Goal: Task Accomplishment & Management: Manage account settings

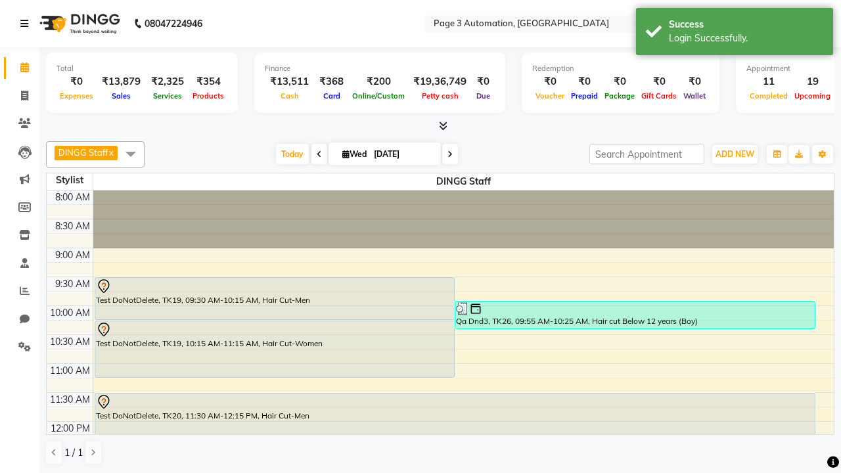
click at [27, 24] on icon at bounding box center [24, 23] width 8 height 9
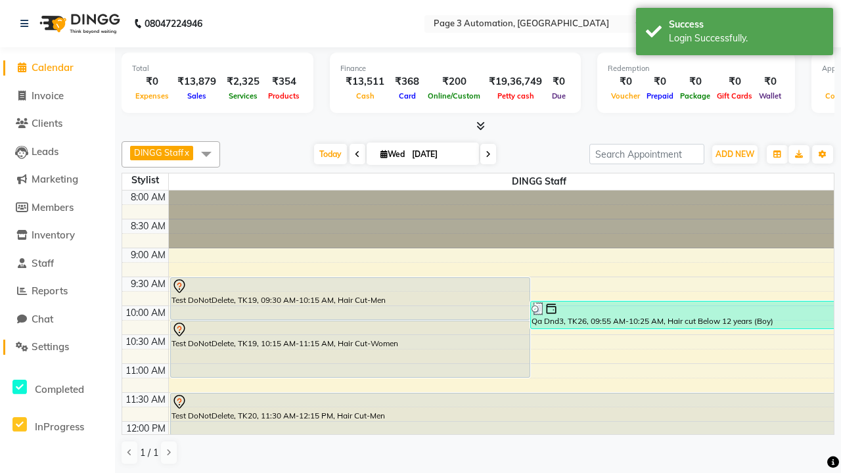
click at [57, 347] on span "Settings" at bounding box center [50, 346] width 37 height 12
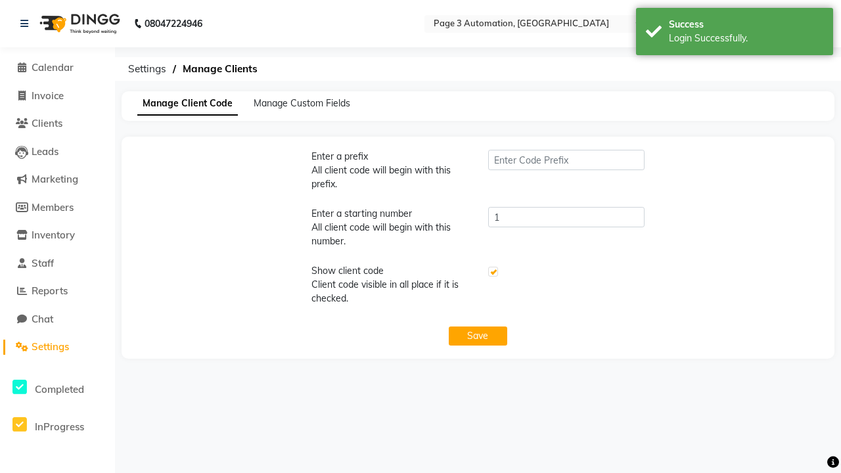
type input "PWA"
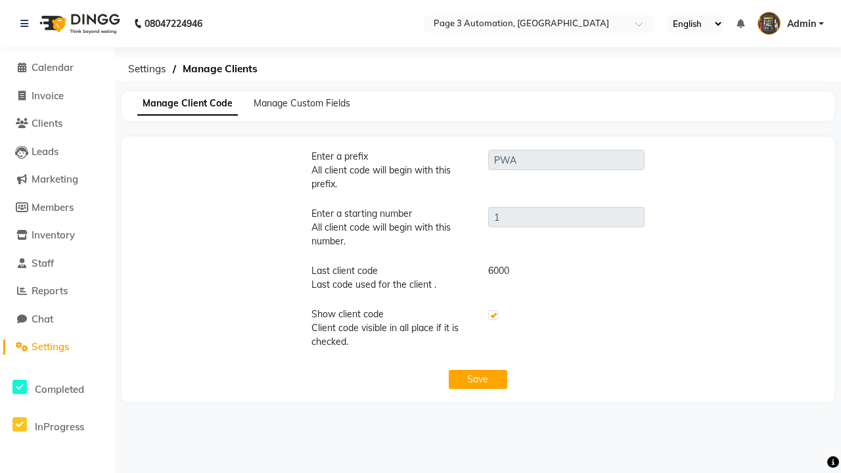
click at [492, 315] on label at bounding box center [493, 315] width 10 height 10
click at [492, 315] on input "checkbox" at bounding box center [492, 315] width 9 height 9
checkbox input "false"
click at [478, 379] on button "Save" at bounding box center [478, 379] width 59 height 19
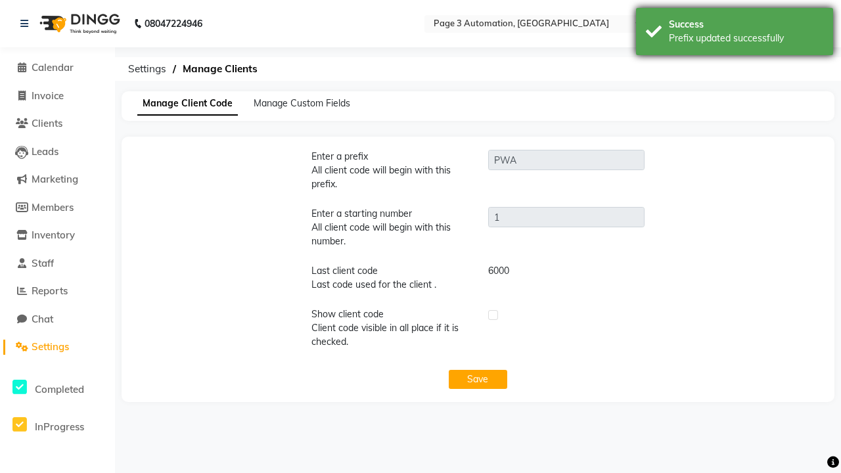
click at [735, 34] on div "Prefix updated successfully" at bounding box center [746, 39] width 154 height 14
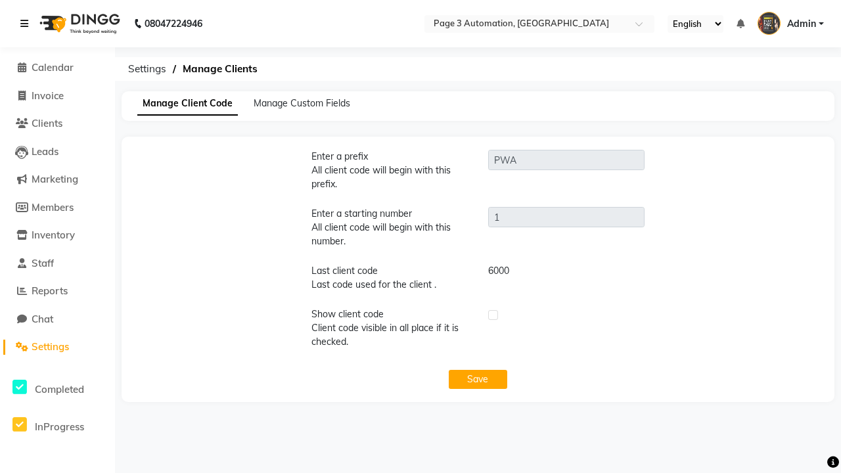
click at [27, 24] on icon at bounding box center [24, 23] width 8 height 9
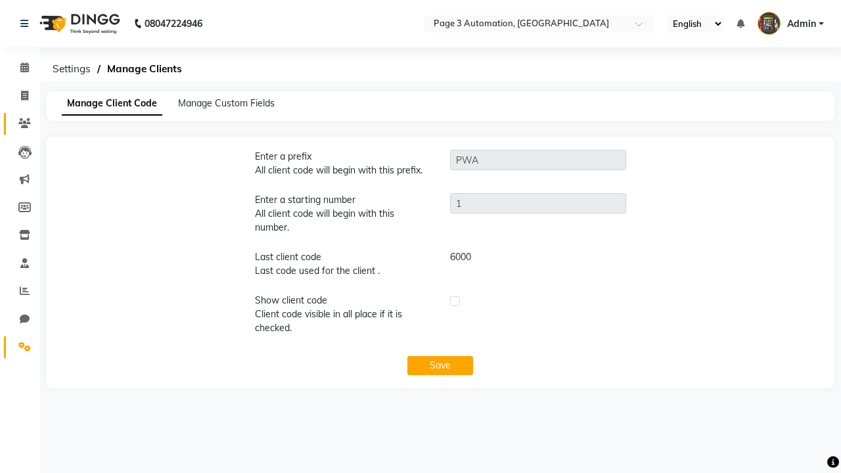
click at [20, 124] on icon at bounding box center [24, 123] width 12 height 10
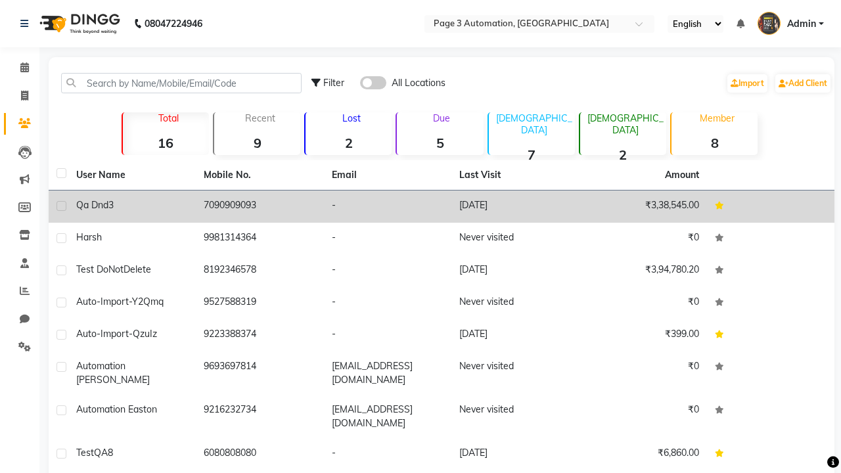
click at [442, 206] on td "-" at bounding box center [387, 207] width 127 height 32
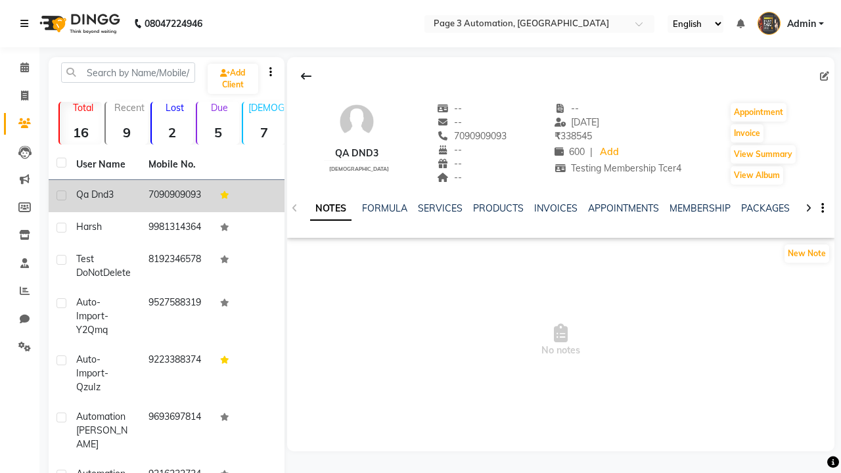
click at [27, 24] on icon at bounding box center [24, 23] width 8 height 9
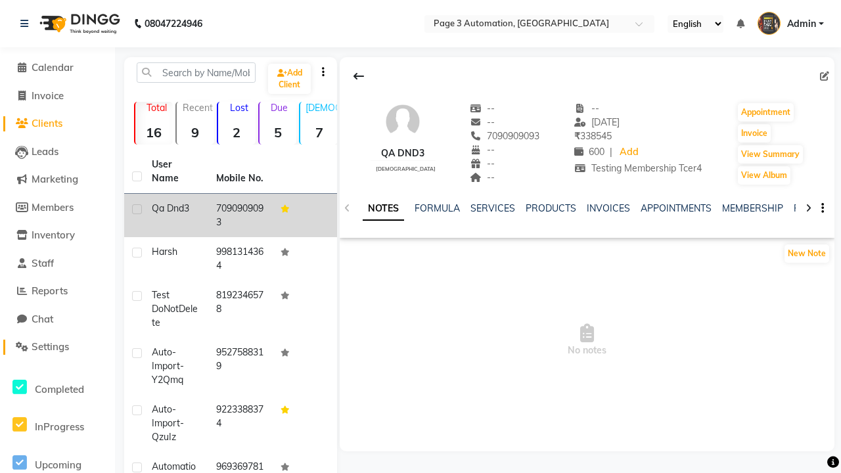
click at [57, 347] on span "Settings" at bounding box center [50, 346] width 37 height 12
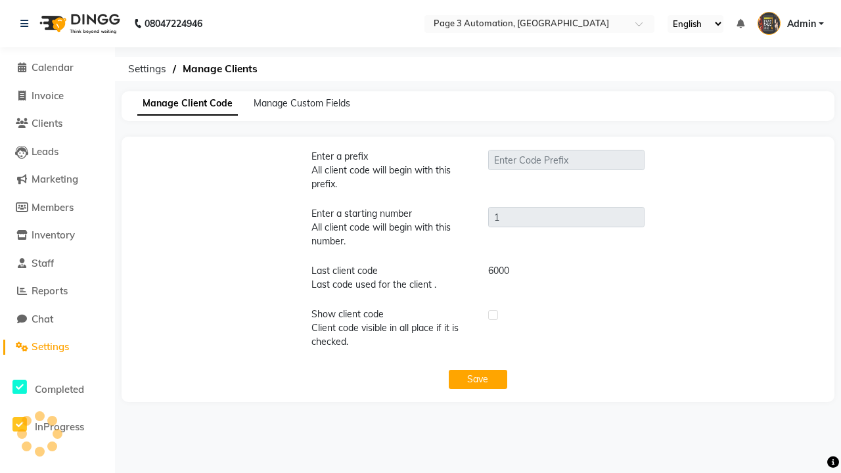
type input "PWA"
click at [492, 315] on label at bounding box center [493, 315] width 10 height 10
click at [492, 315] on input "checkbox" at bounding box center [492, 315] width 9 height 9
checkbox input "true"
click at [478, 379] on button "Save" at bounding box center [478, 379] width 59 height 19
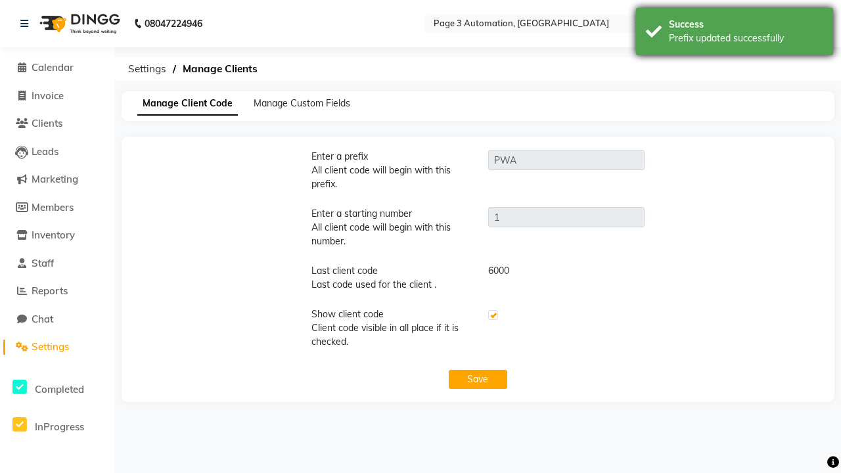
click at [735, 34] on div "Prefix updated successfully" at bounding box center [746, 39] width 154 height 14
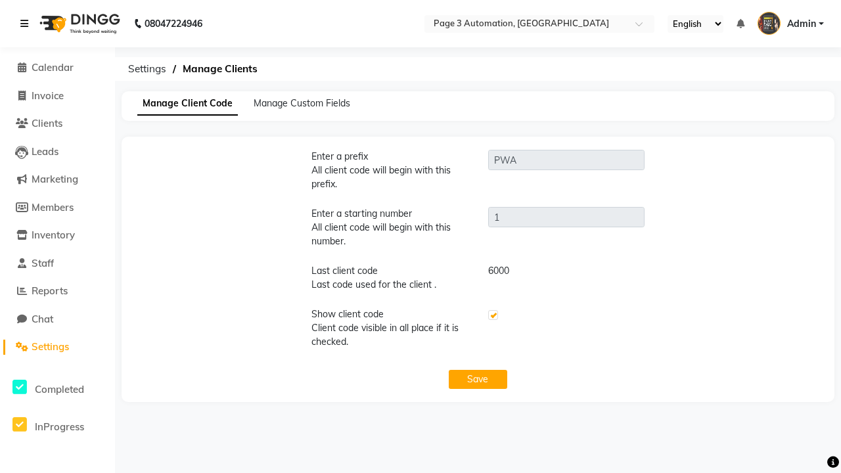
click at [27, 24] on icon at bounding box center [24, 23] width 8 height 9
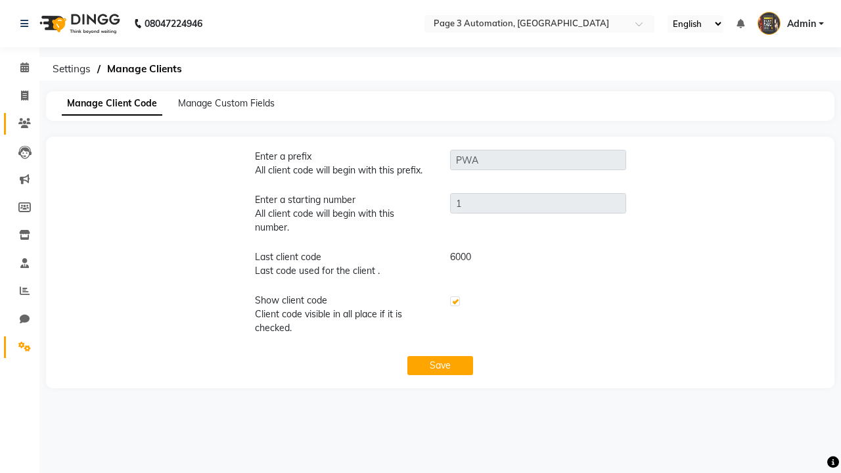
click at [20, 124] on icon at bounding box center [24, 123] width 12 height 10
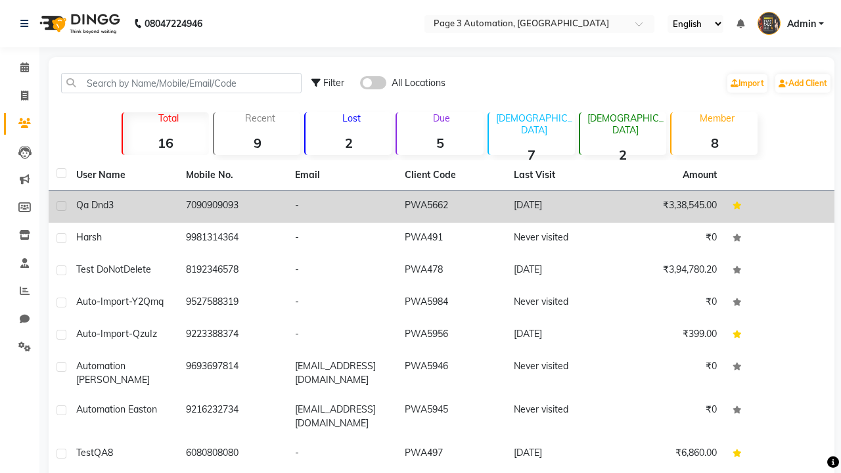
click at [442, 206] on td "PWA5662" at bounding box center [452, 207] width 110 height 32
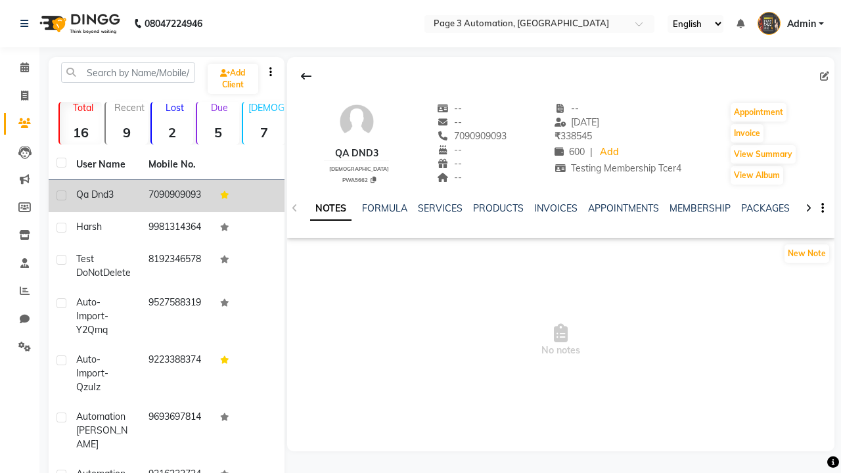
click at [790, 24] on span "Admin" at bounding box center [801, 24] width 29 height 14
